Goal: Information Seeking & Learning: Check status

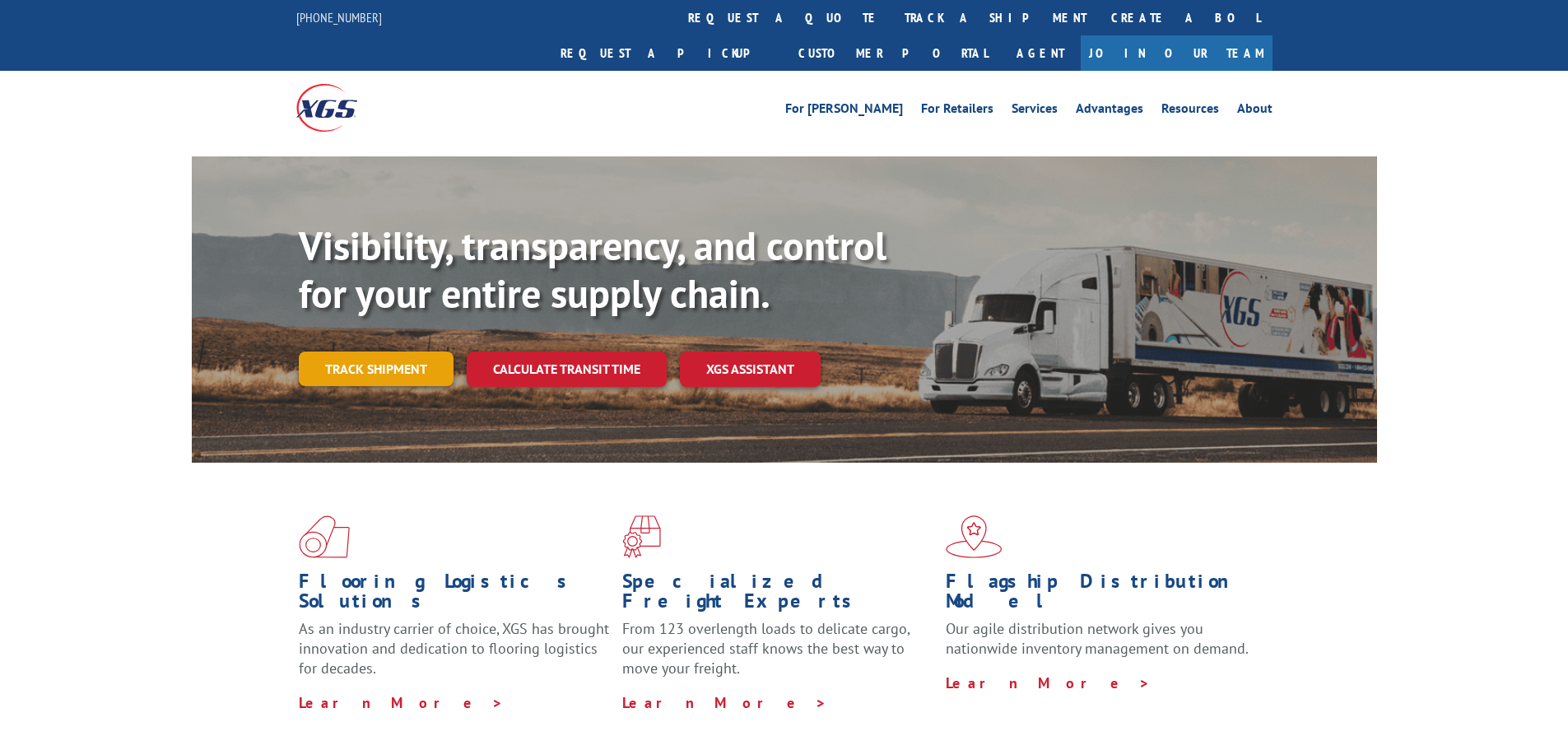
click at [353, 352] on link "Track shipment" at bounding box center [376, 369] width 155 height 35
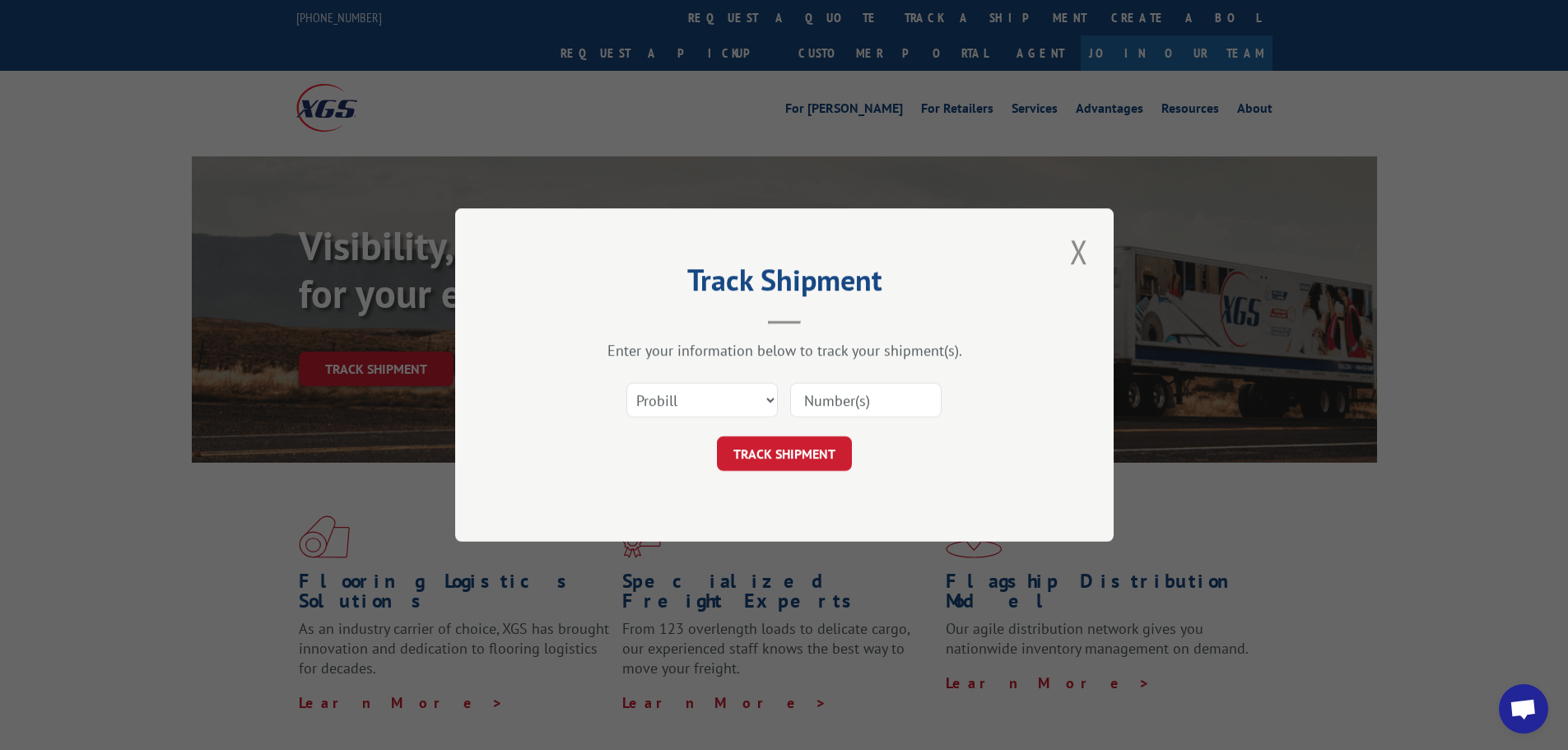
click at [818, 400] on input at bounding box center [866, 400] width 151 height 35
paste input "17431125"
type input "17431125"
click at [779, 461] on button "TRACK SHIPMENT" at bounding box center [784, 454] width 135 height 35
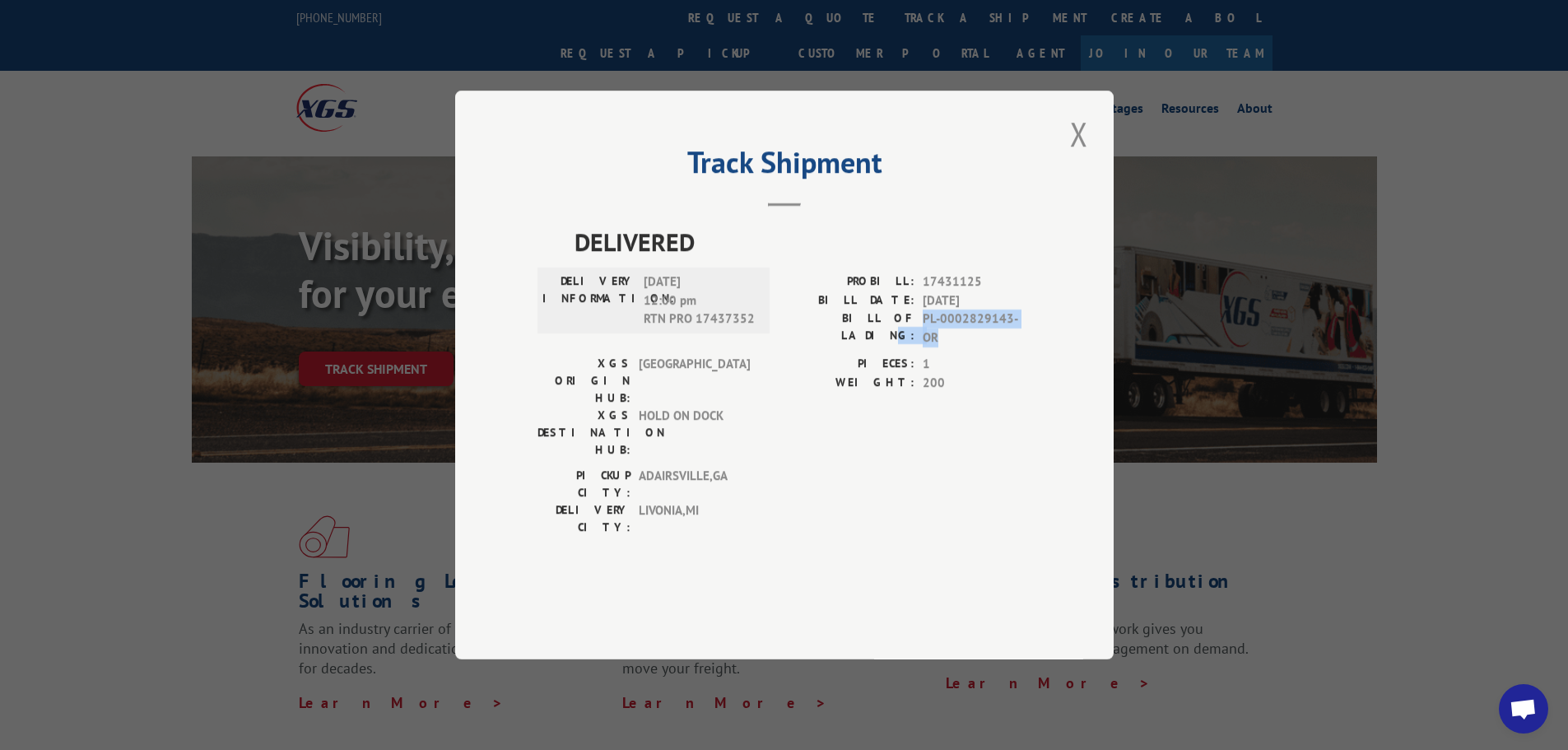
drag, startPoint x: 989, startPoint y: 364, endPoint x: 905, endPoint y: 360, distance: 84.1
click at [906, 361] on div "Track Shipment DELIVERED DELIVERY INFORMATION: [DATE] 12:00 pm RTN PRO 17437352…" at bounding box center [784, 375] width 659 height 569
click at [840, 355] on div "PROBILL: 17431125 BILL DATE: 07/09/2025 BILL OF LADING: PL-0002829143-OR" at bounding box center [908, 314] width 247 height 82
drag, startPoint x: 924, startPoint y: 367, endPoint x: 1057, endPoint y: 366, distance: 133.0
click at [1057, 366] on div "Track Shipment DELIVERED DELIVERY INFORMATION: [DATE] 12:00 pm RTN PRO 17437352…" at bounding box center [784, 375] width 659 height 569
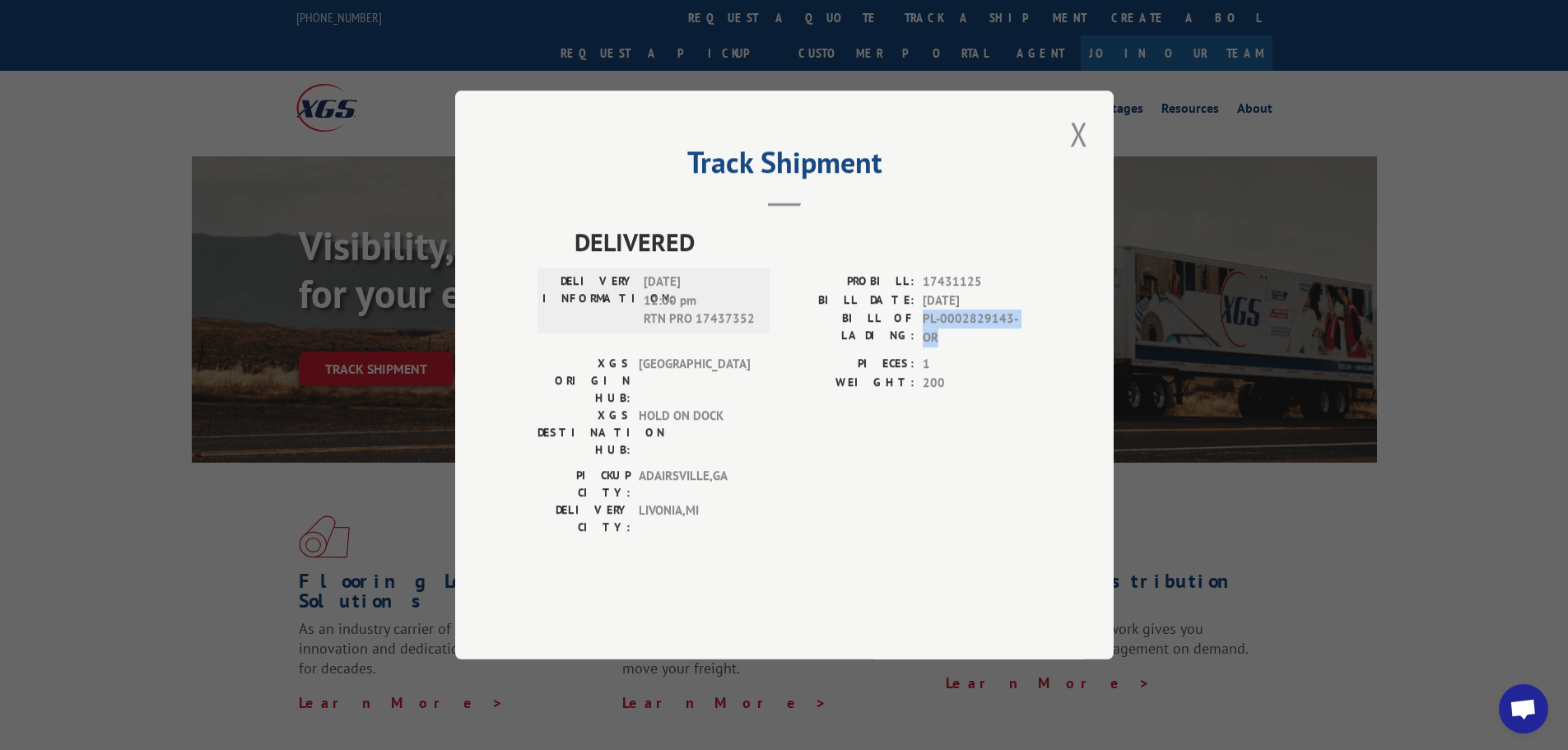
copy span "PL-0002829143-OR"
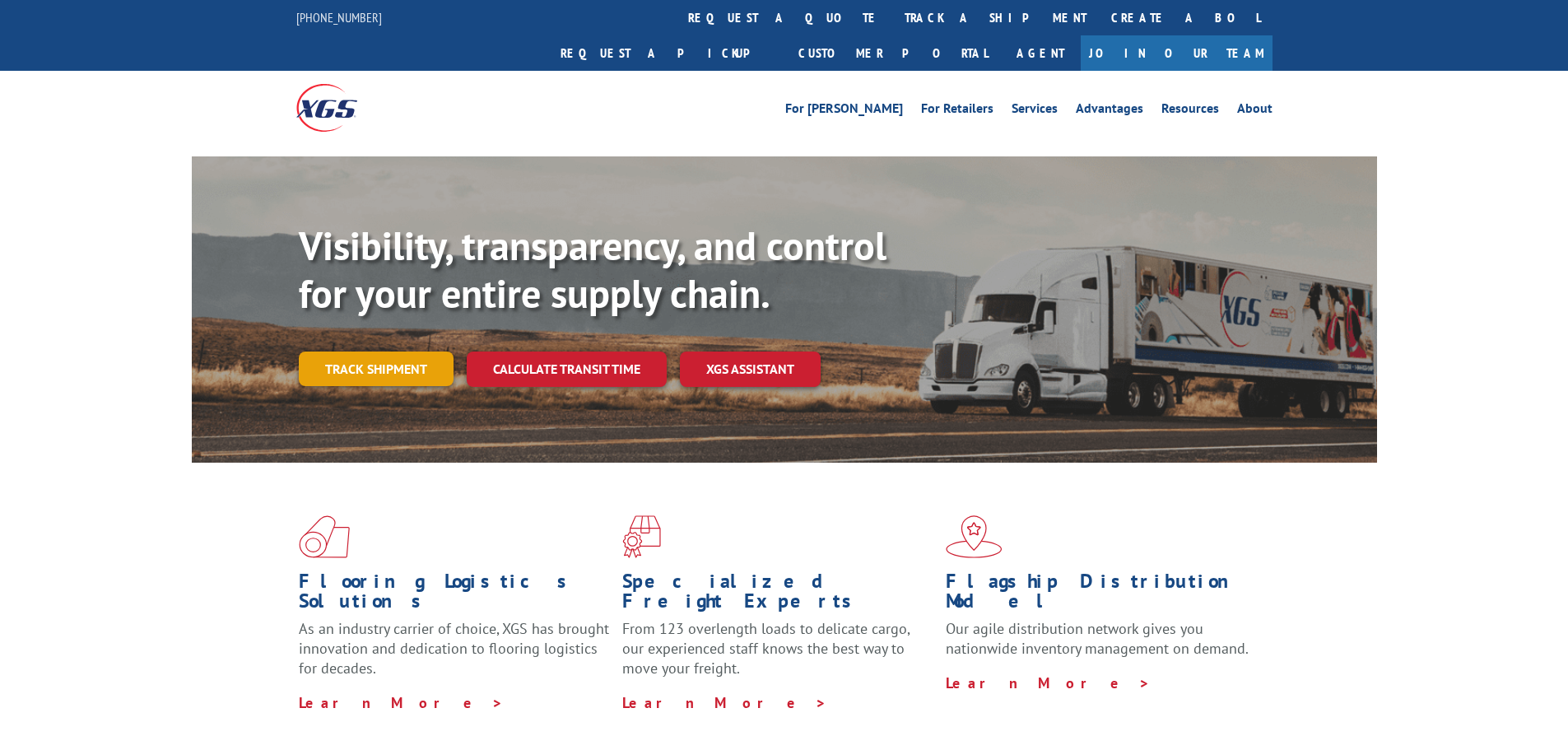
click at [363, 352] on link "Track shipment" at bounding box center [376, 369] width 155 height 35
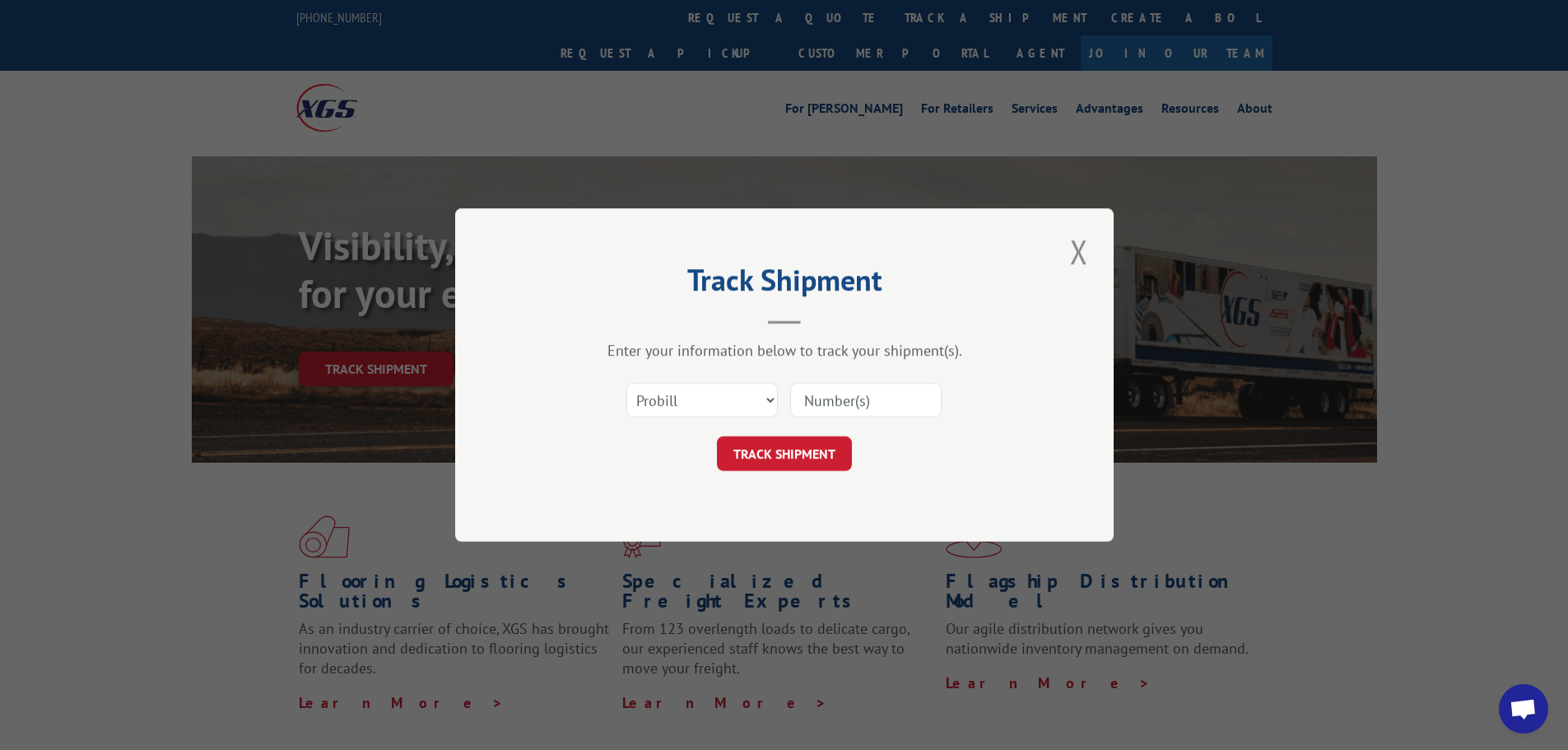
click at [900, 407] on input at bounding box center [866, 400] width 151 height 35
paste input "17431125"
type input "17431125"
click at [811, 446] on button "TRACK SHIPMENT" at bounding box center [784, 454] width 135 height 35
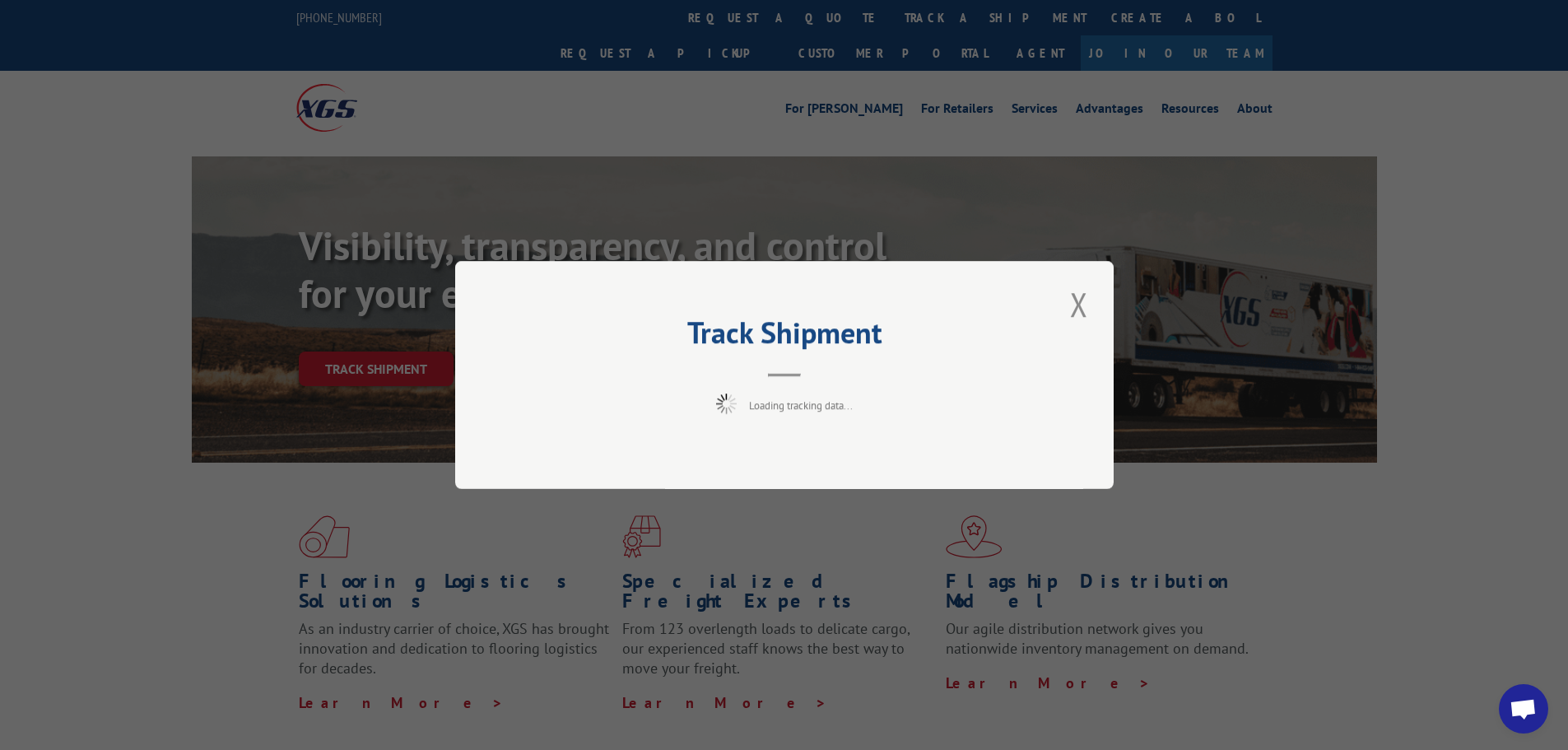
click at [801, 455] on div "Track Shipment Loading tracking data..." at bounding box center [784, 375] width 659 height 228
